Goal: Navigation & Orientation: Find specific page/section

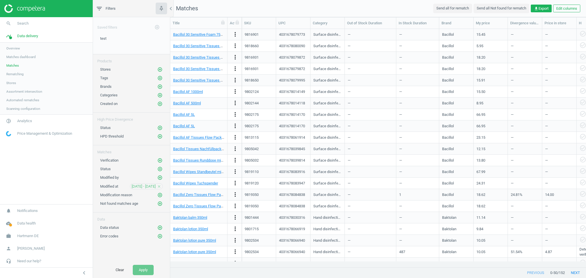
scroll to position [227, 410]
click at [31, 238] on span "Hartmann DE" at bounding box center [27, 235] width 21 height 5
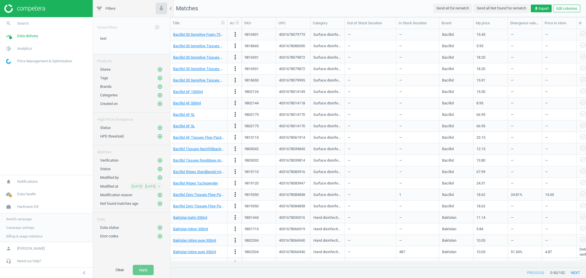
click at [20, 220] on span "Switch campaign" at bounding box center [18, 219] width 25 height 5
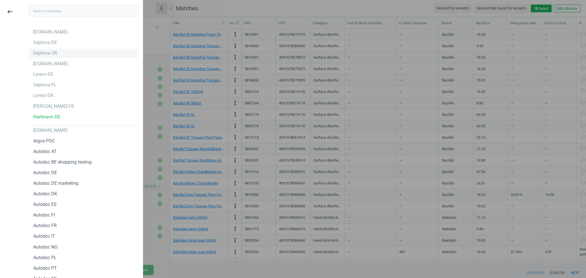
click at [48, 55] on div "Sephora CR" at bounding box center [45, 53] width 24 height 6
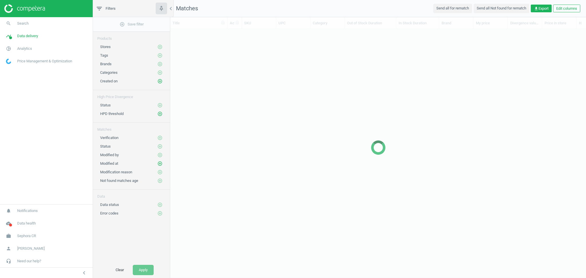
scroll to position [227, 410]
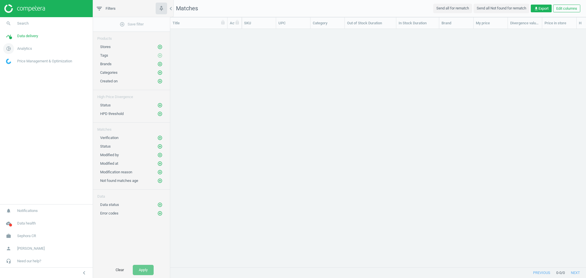
click at [25, 47] on span "Analytics" at bounding box center [24, 48] width 15 height 5
click at [25, 37] on span "Data delivery" at bounding box center [27, 35] width 21 height 5
click at [11, 82] on span "Stores" at bounding box center [11, 83] width 10 height 5
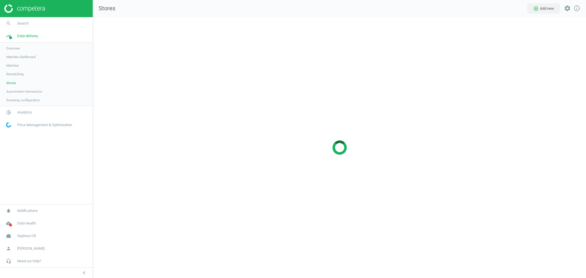
scroll to position [273, 505]
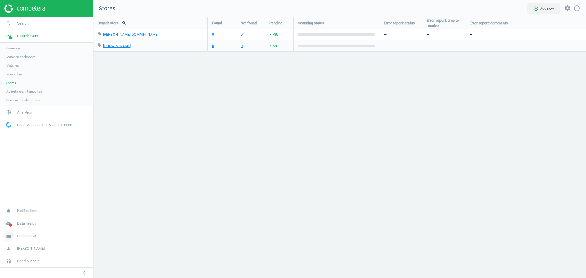
click at [30, 236] on span "Sephora CR" at bounding box center [26, 235] width 19 height 5
click at [29, 218] on span "Switch campaign" at bounding box center [18, 219] width 25 height 5
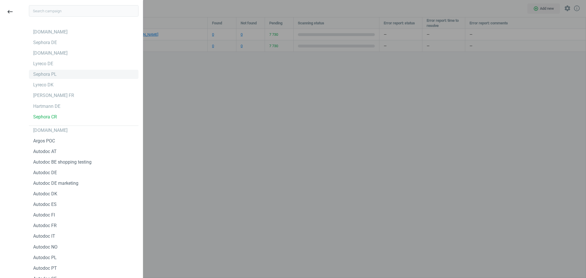
click at [51, 73] on div "Sephora PL" at bounding box center [44, 74] width 23 height 6
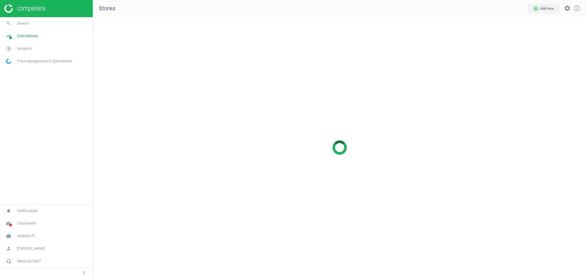
scroll to position [273, 505]
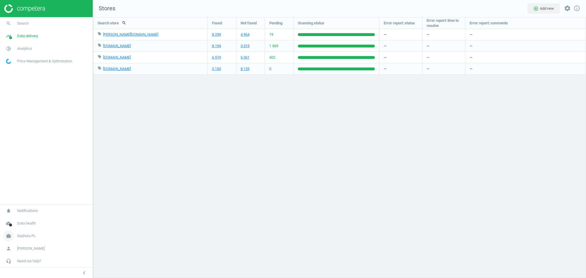
click at [32, 235] on span "Sephora PL" at bounding box center [26, 235] width 19 height 5
click at [17, 217] on span "Switch campaign" at bounding box center [18, 219] width 25 height 5
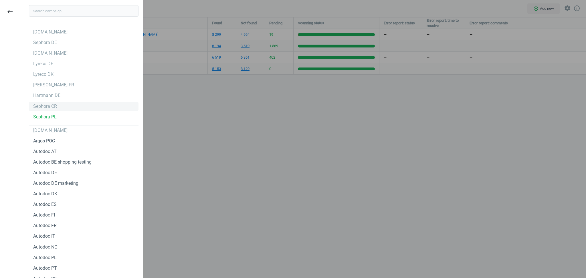
click at [43, 105] on div "Sephora CR" at bounding box center [45, 106] width 24 height 6
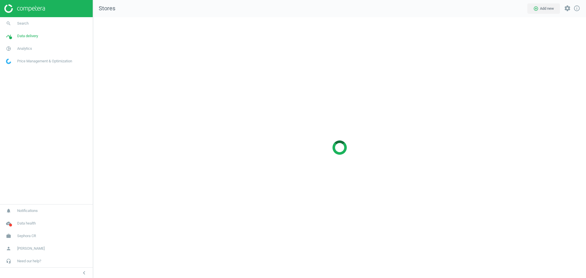
scroll to position [273, 505]
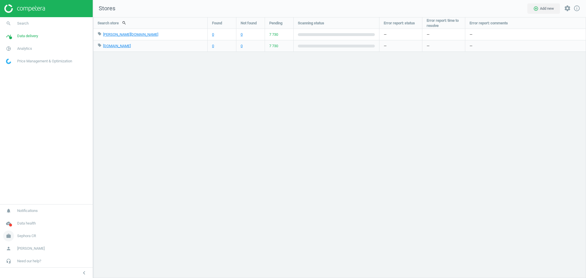
click at [28, 235] on span "Sephora CR" at bounding box center [26, 235] width 19 height 5
click at [27, 221] on span "Switch campaign" at bounding box center [18, 219] width 25 height 5
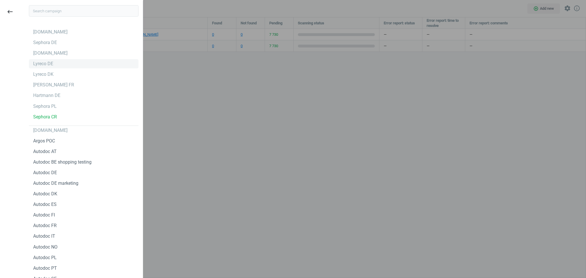
click at [46, 64] on div "Lyreco DE" at bounding box center [43, 64] width 20 height 6
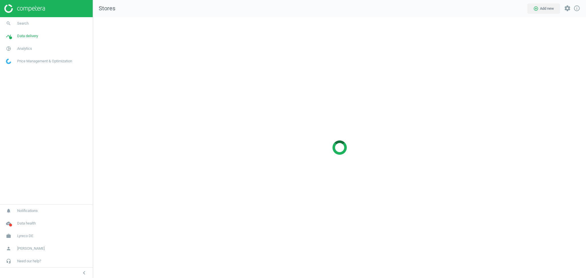
scroll to position [273, 505]
click at [27, 236] on span "Lyreco DE" at bounding box center [25, 235] width 16 height 5
click at [24, 220] on span "Switch campaign" at bounding box center [18, 219] width 25 height 5
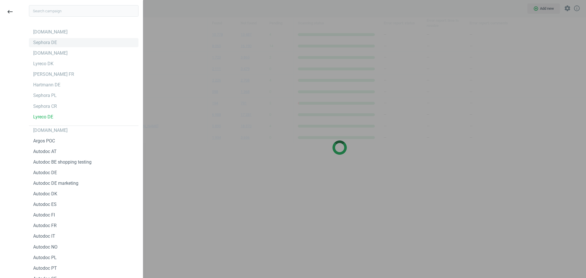
click at [50, 41] on div "Sephora DE" at bounding box center [45, 42] width 24 height 6
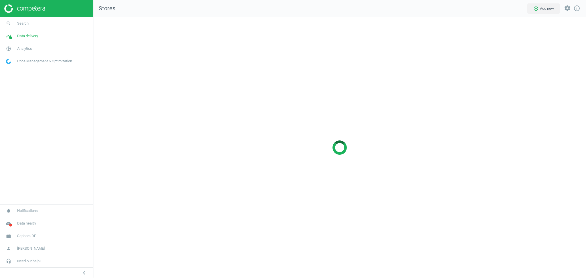
scroll to position [273, 505]
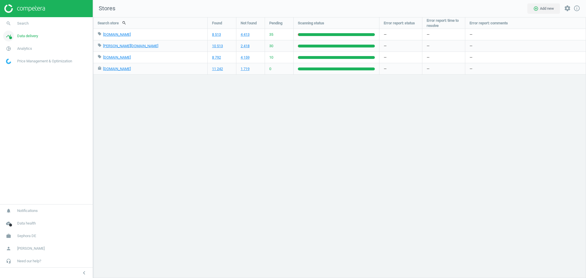
click at [25, 38] on span "Data delivery" at bounding box center [27, 35] width 21 height 5
click at [25, 50] on span "Analytics" at bounding box center [24, 48] width 15 height 5
click at [29, 37] on span "Data delivery" at bounding box center [27, 35] width 21 height 5
click at [18, 74] on span "Rematching" at bounding box center [14, 74] width 17 height 5
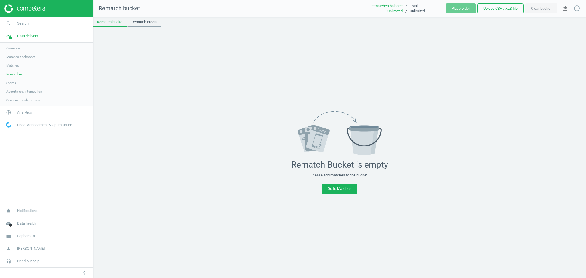
click at [148, 23] on link "Rematch orders" at bounding box center [145, 22] width 34 height 10
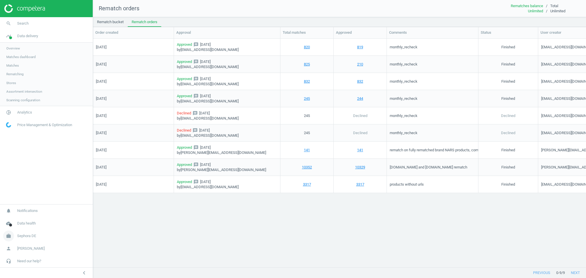
click at [29, 238] on span "Sephora DE" at bounding box center [26, 235] width 19 height 5
click at [23, 216] on link "Switch campaign" at bounding box center [46, 219] width 93 height 9
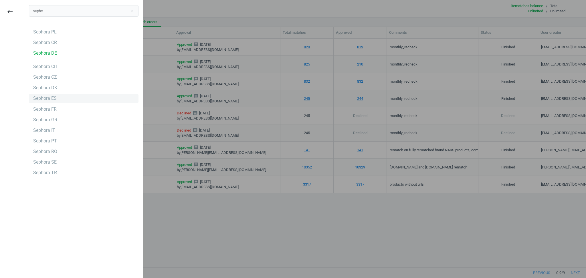
type input "sepho"
click at [49, 98] on div "Sephora ES" at bounding box center [44, 98] width 23 height 6
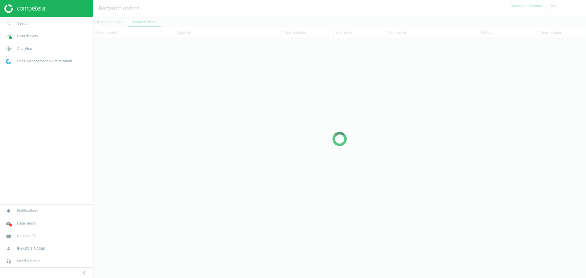
scroll to position [217, 487]
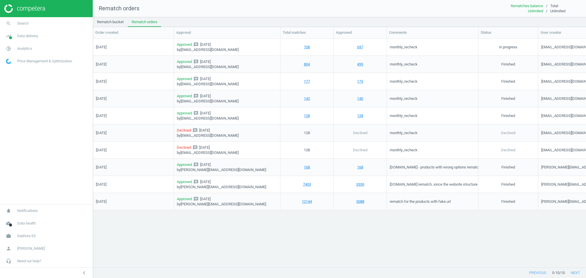
click at [44, 155] on nav "search Search timeline Data delivery Overview Matches dashboard Matches Rematch…" at bounding box center [46, 110] width 93 height 187
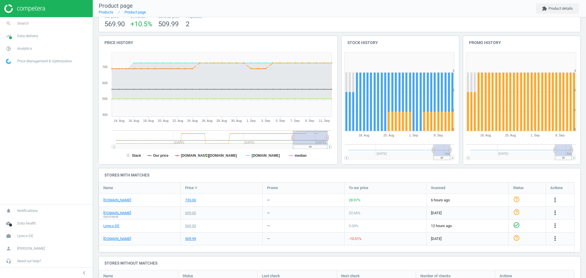
scroll to position [85, 0]
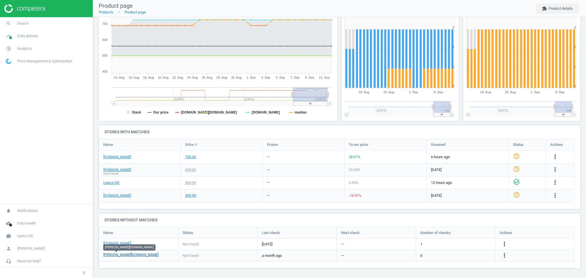
click at [124, 254] on link "[PERSON_NAME][DOMAIN_NAME]" at bounding box center [130, 254] width 55 height 5
